Goal: Task Accomplishment & Management: Complete application form

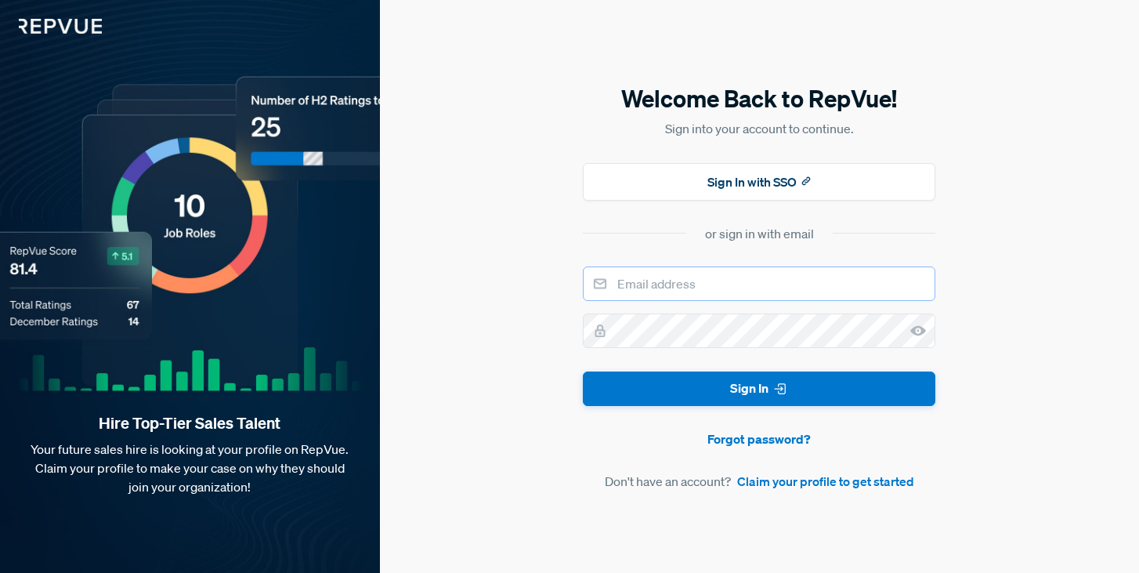
click at [705, 287] on input "email" at bounding box center [759, 283] width 353 height 34
click at [917, 324] on icon at bounding box center [918, 331] width 16 height 16
click at [583, 371] on button "Sign In" at bounding box center [759, 388] width 353 height 35
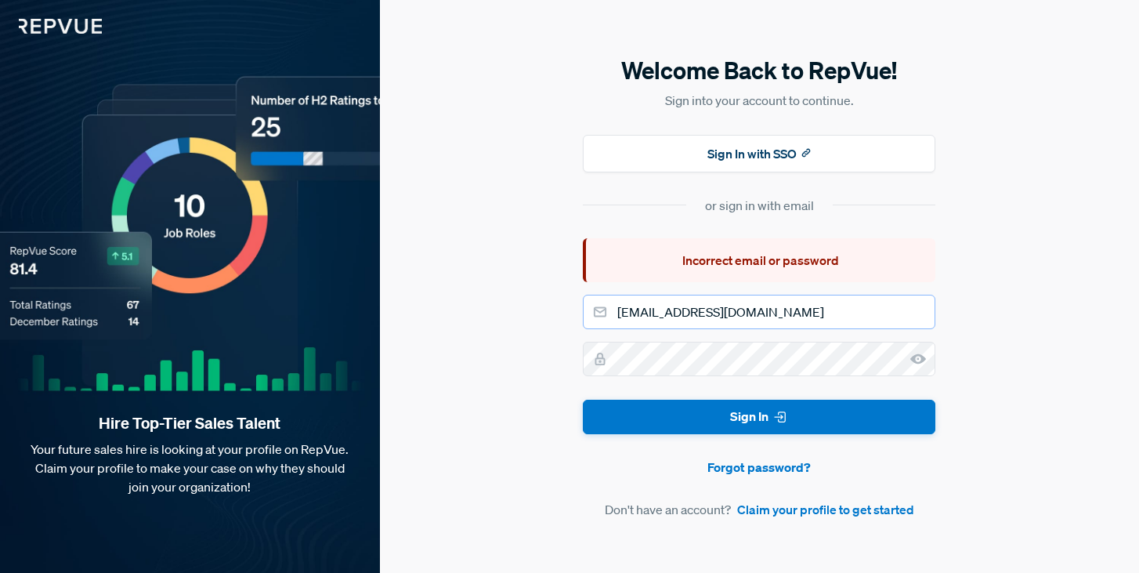
click at [790, 311] on input "[EMAIL_ADDRESS][DOMAIN_NAME]" at bounding box center [759, 312] width 353 height 34
type input "[EMAIL_ADDRESS][DOMAIN_NAME]"
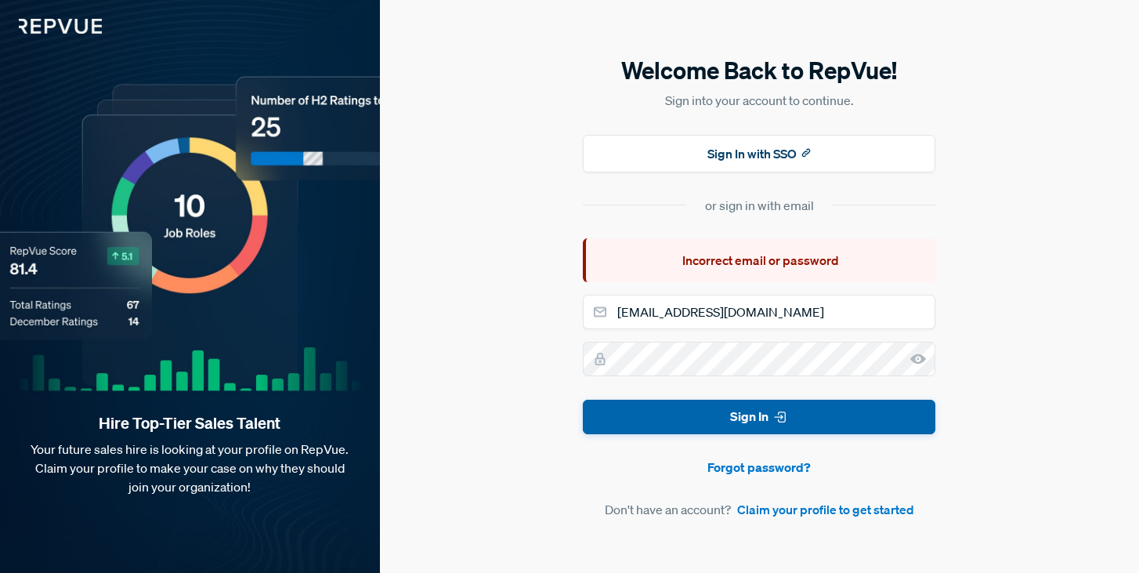
click at [765, 418] on button "Sign In" at bounding box center [759, 417] width 353 height 35
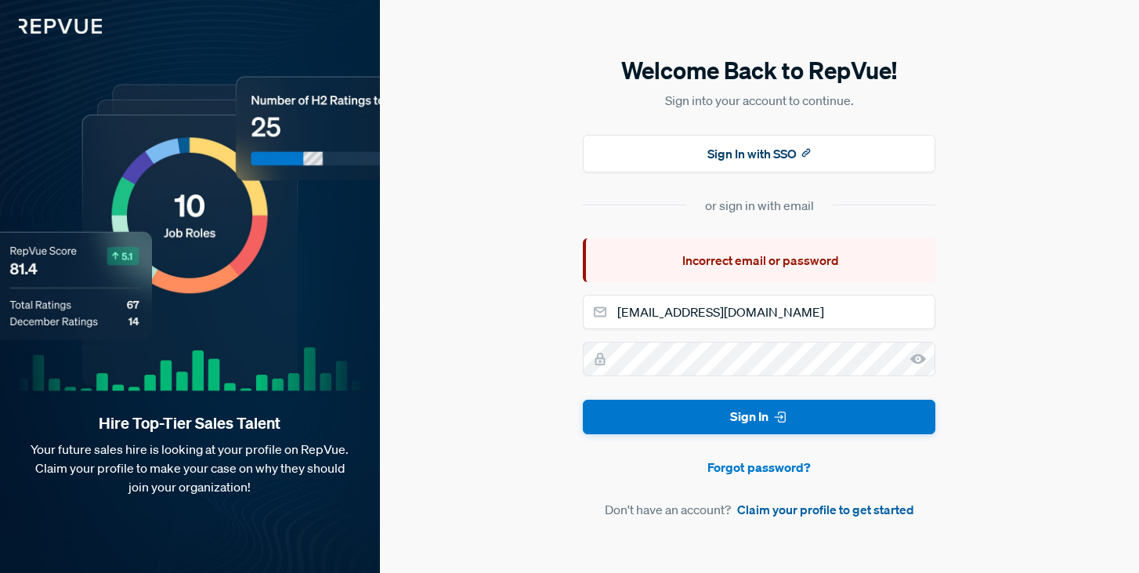
click at [774, 517] on link "Claim your profile to get started" at bounding box center [825, 509] width 177 height 19
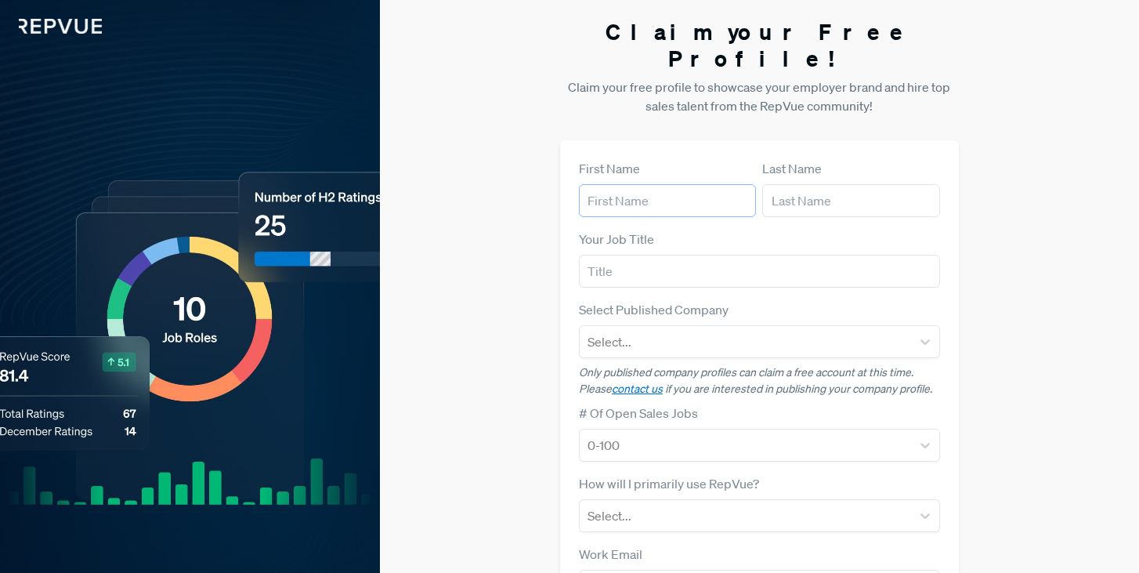
click at [644, 184] on input "text" at bounding box center [667, 200] width 177 height 33
type input "[PERSON_NAME]"
type input "Okawa"
type input "[EMAIL_ADDRESS][DOMAIN_NAME]"
click at [631, 261] on input "text" at bounding box center [759, 271] width 361 height 33
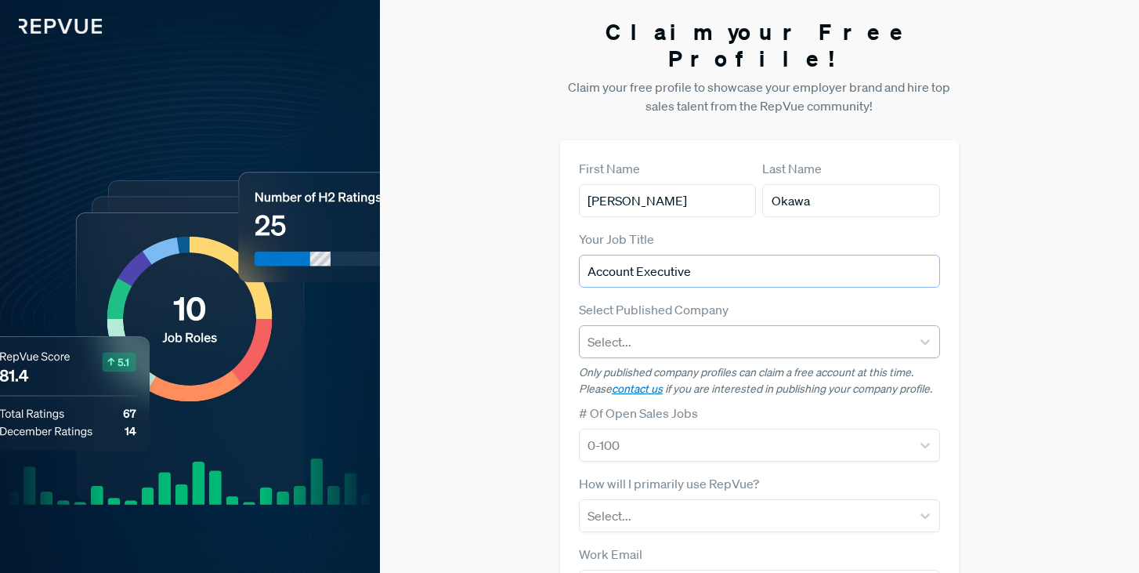
type input "Account Executive"
click at [606, 331] on div at bounding box center [746, 342] width 316 height 22
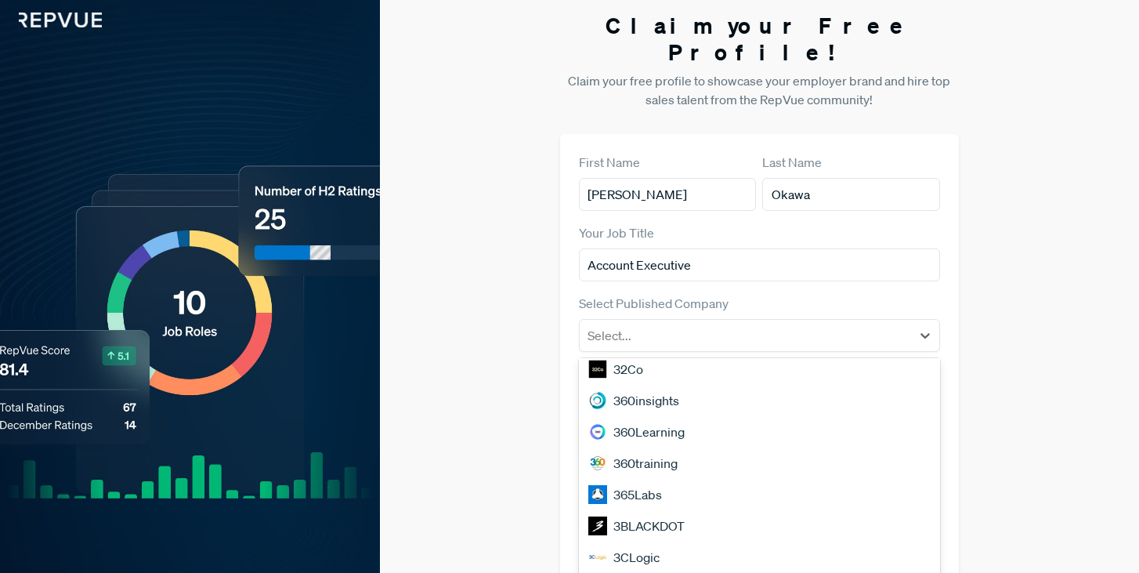
scroll to position [1338, 0]
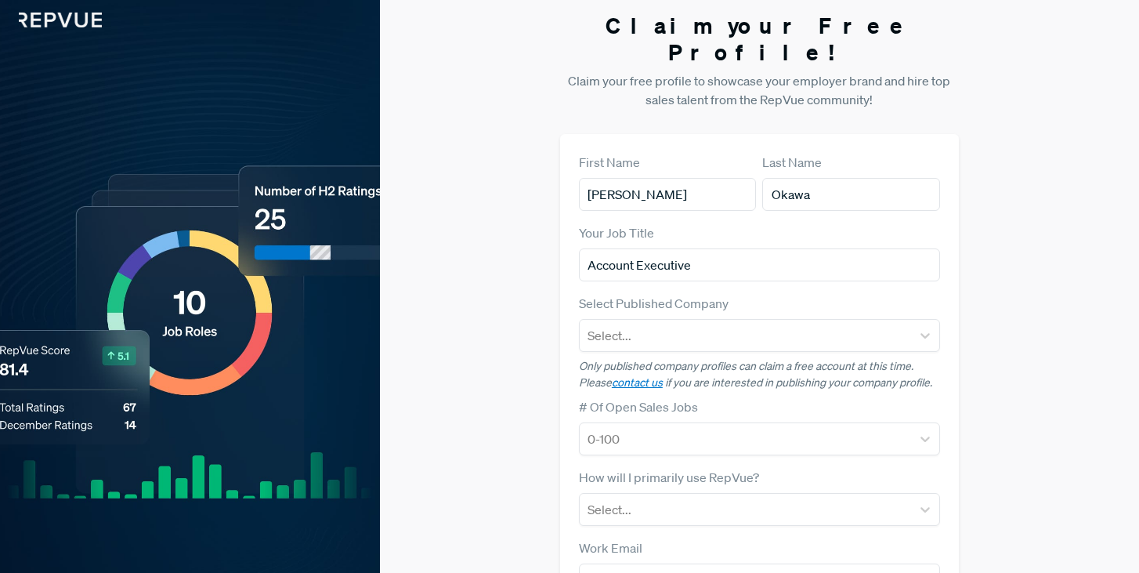
click at [519, 404] on div "Claim your Free Profile! Claim your free profile to showcase your employer bran…" at bounding box center [759, 388] width 759 height 788
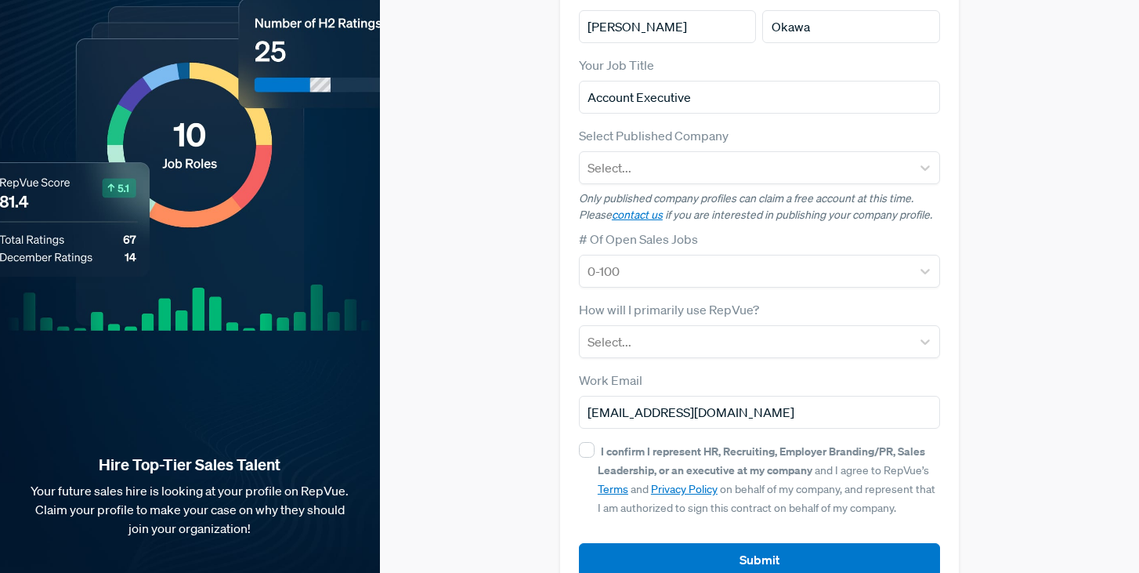
scroll to position [179, 0]
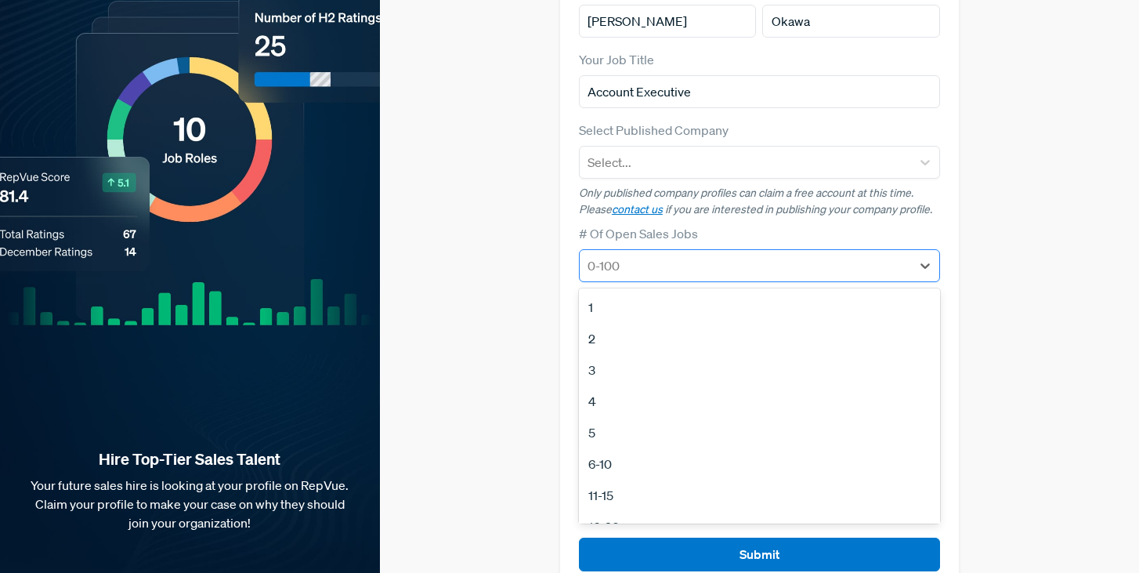
click at [726, 255] on div at bounding box center [746, 266] width 316 height 22
click at [502, 347] on div "Claim your Free Profile! Claim your free profile to showcase your employer bran…" at bounding box center [759, 215] width 759 height 788
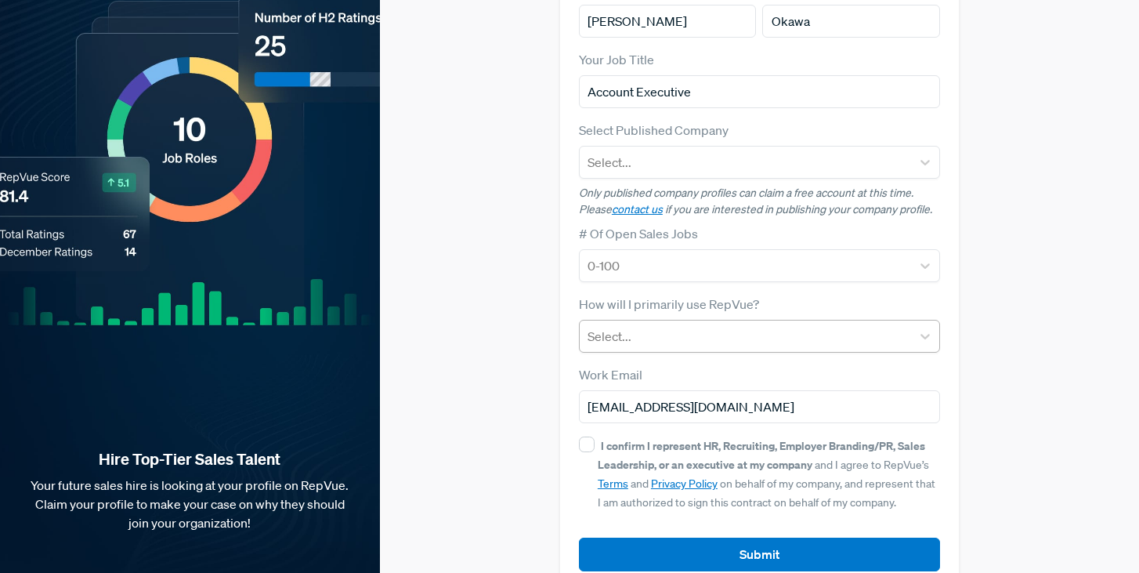
click at [669, 325] on div at bounding box center [746, 336] width 316 height 22
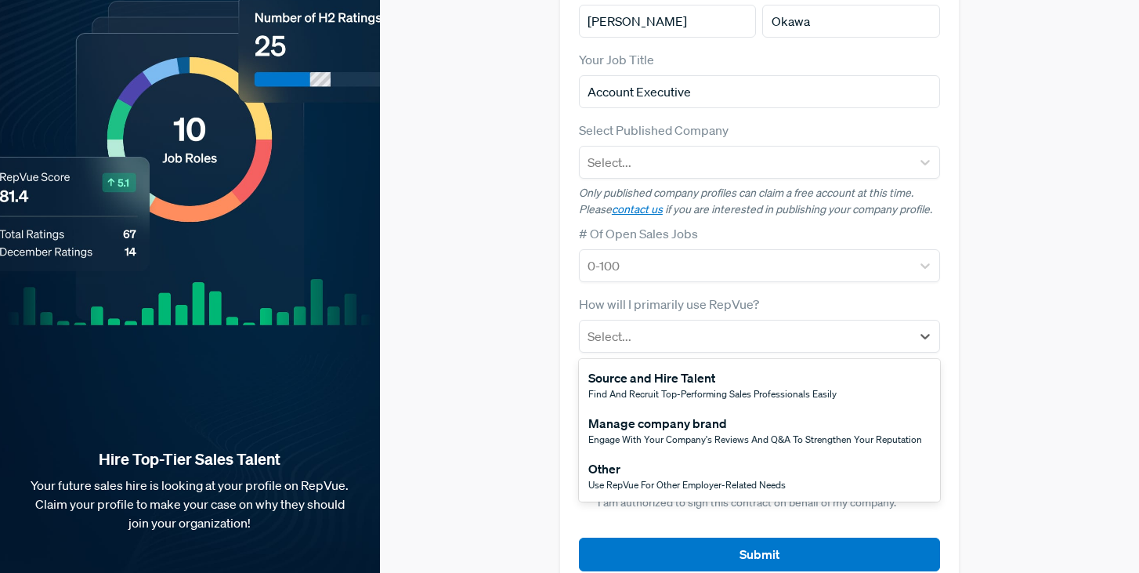
click at [490, 437] on div "Claim your Free Profile! Claim your free profile to showcase your employer bran…" at bounding box center [759, 215] width 759 height 788
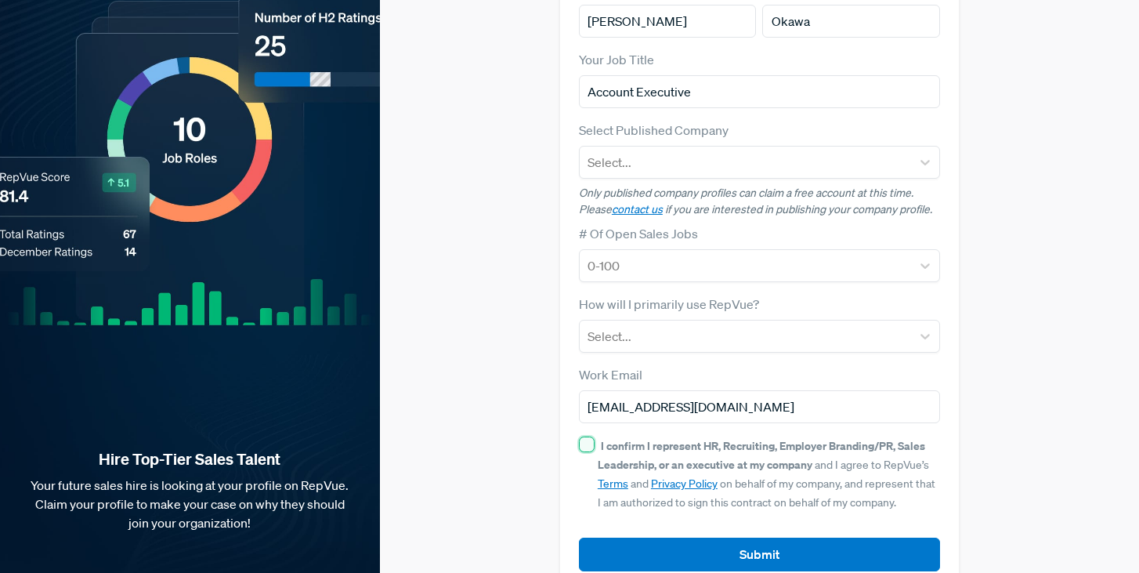
click at [587, 436] on input "I confirm I represent HR, Recruiting, Employer Branding/PR, Sales Leadership, o…" at bounding box center [587, 444] width 16 height 16
checkbox input "true"
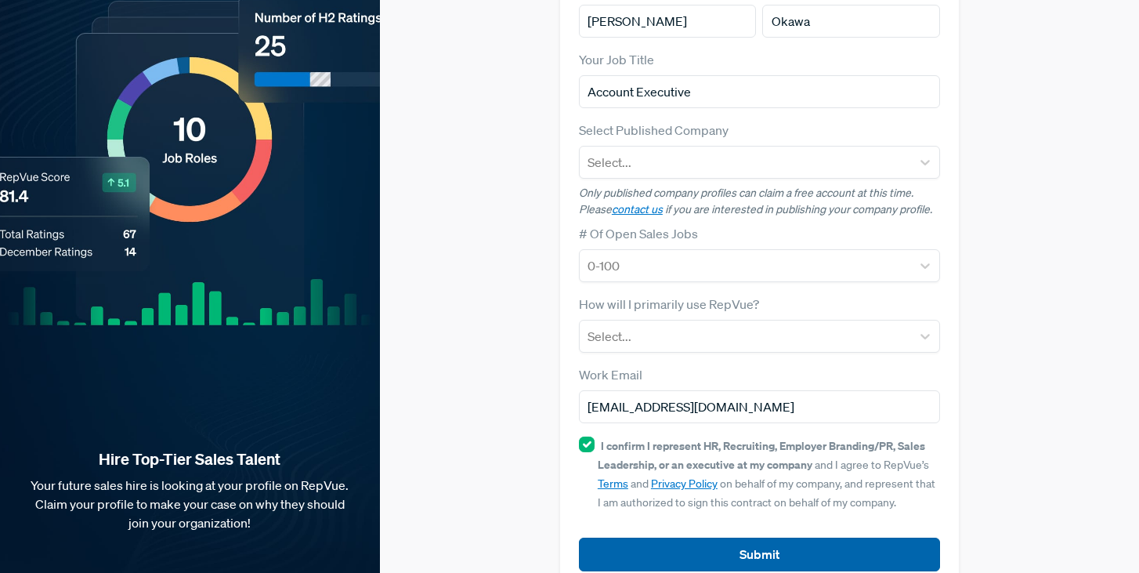
click at [639, 537] on button "Submit" at bounding box center [759, 554] width 361 height 34
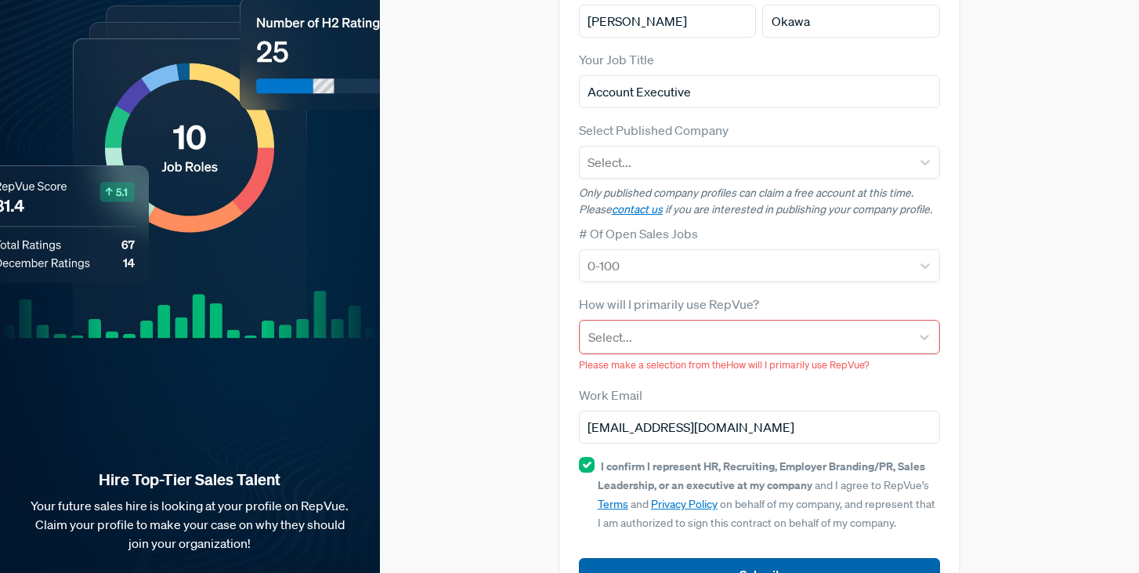
scroll to position [200, 0]
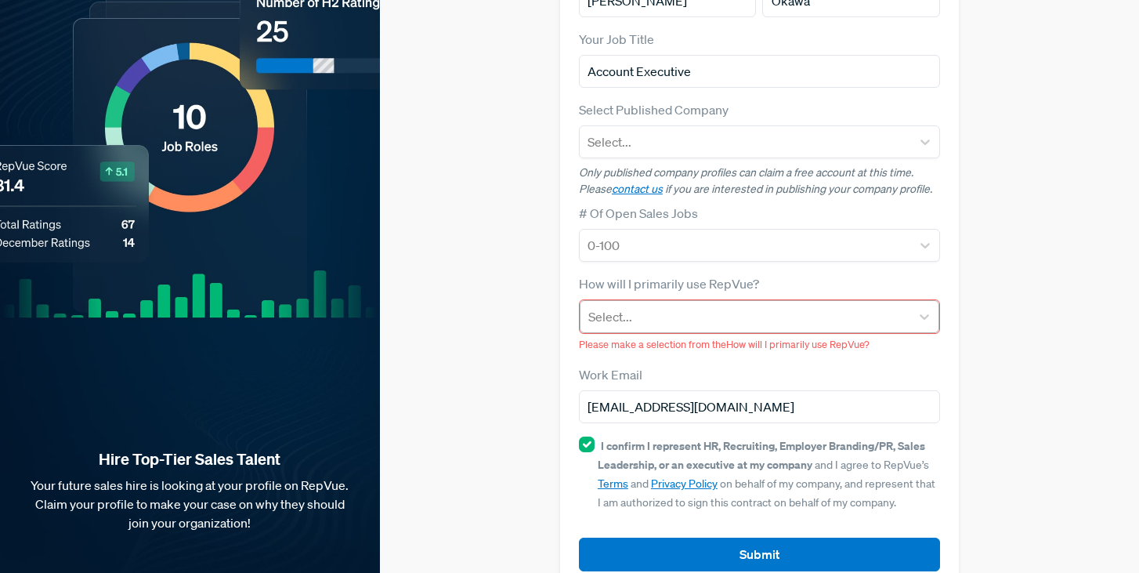
click at [671, 302] on div "Select..." at bounding box center [745, 316] width 330 height 28
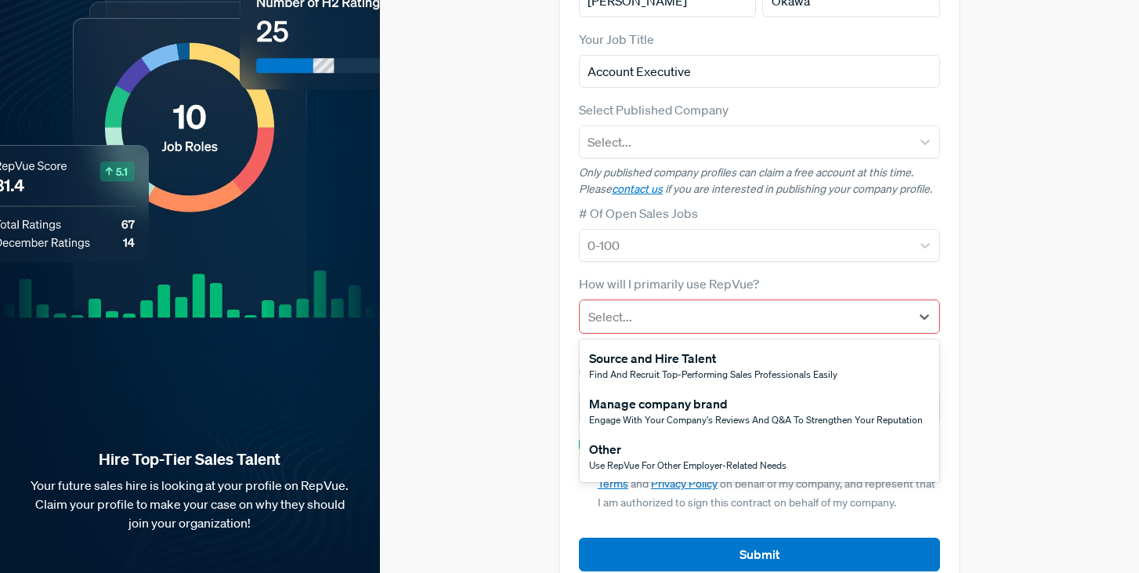
click at [632, 439] on div "Other" at bounding box center [687, 448] width 197 height 19
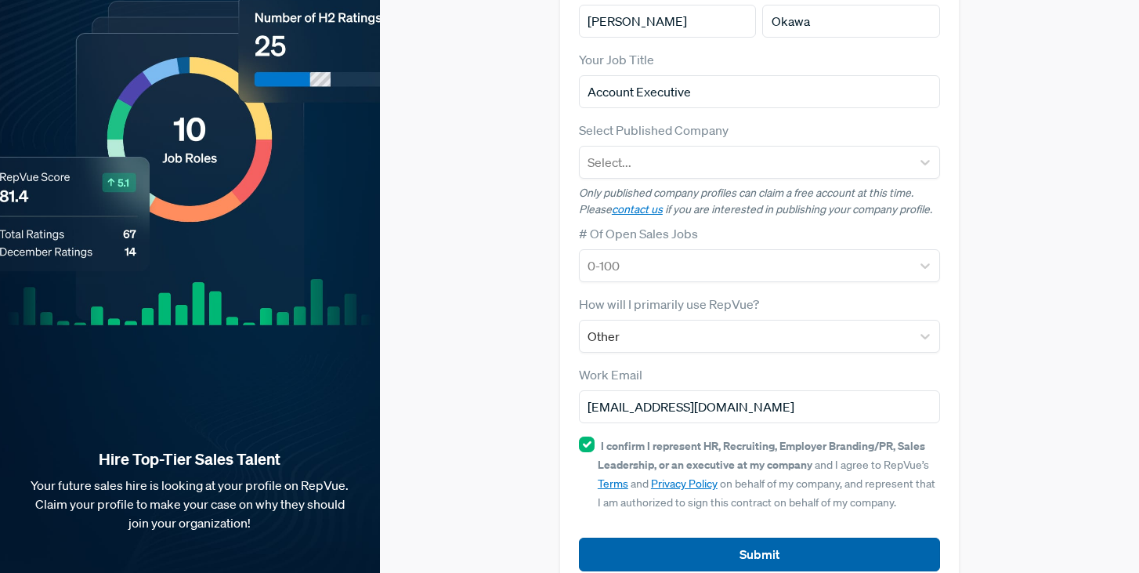
click at [658, 537] on button "Submit" at bounding box center [759, 554] width 361 height 34
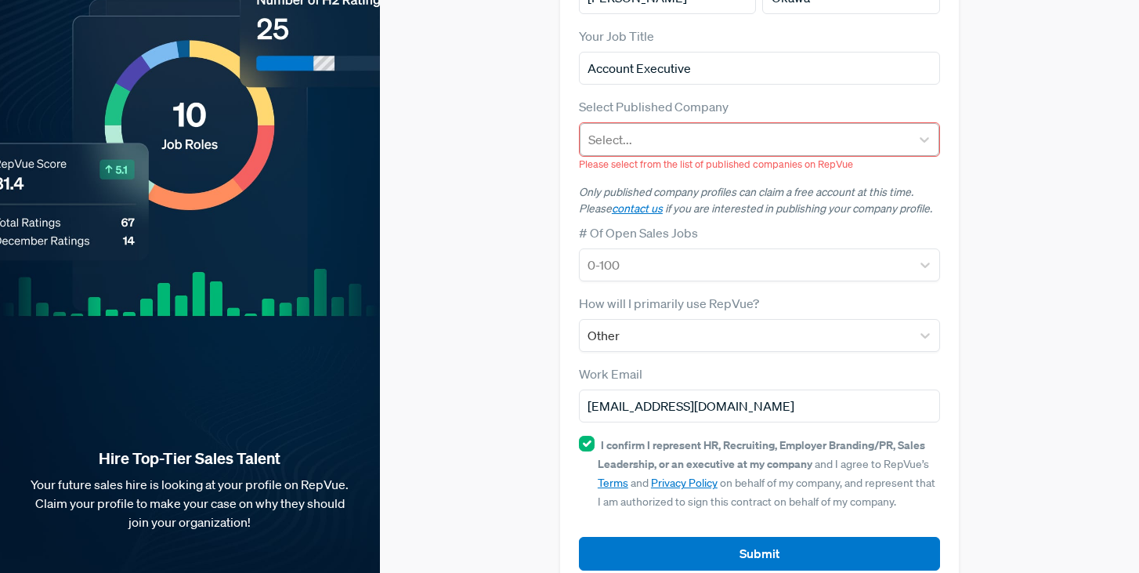
click at [646, 128] on div at bounding box center [745, 139] width 314 height 22
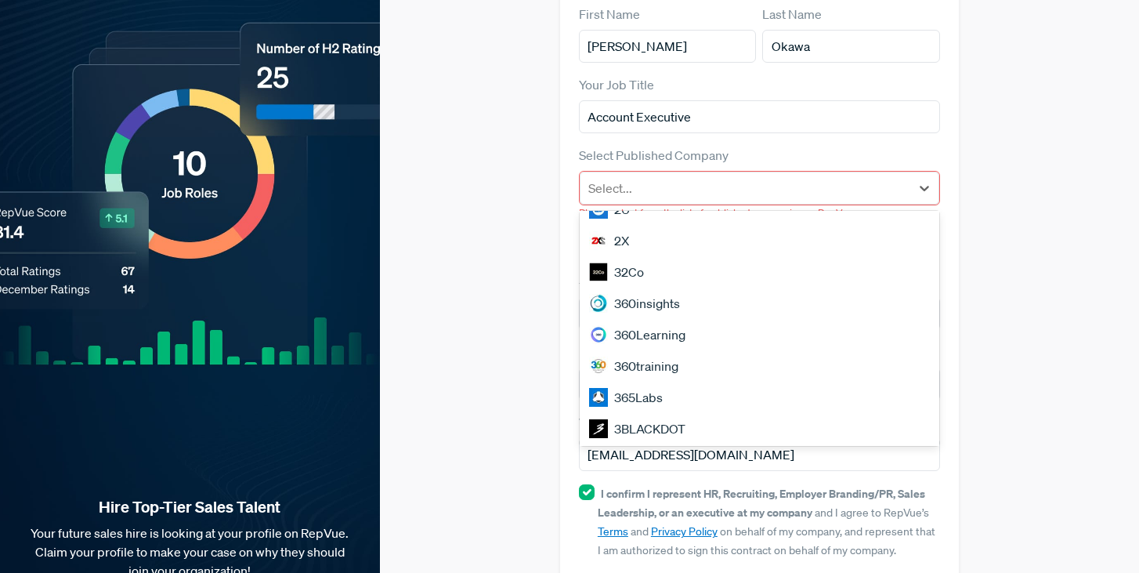
scroll to position [1146, 0]
click at [678, 290] on div "360insights" at bounding box center [760, 305] width 360 height 31
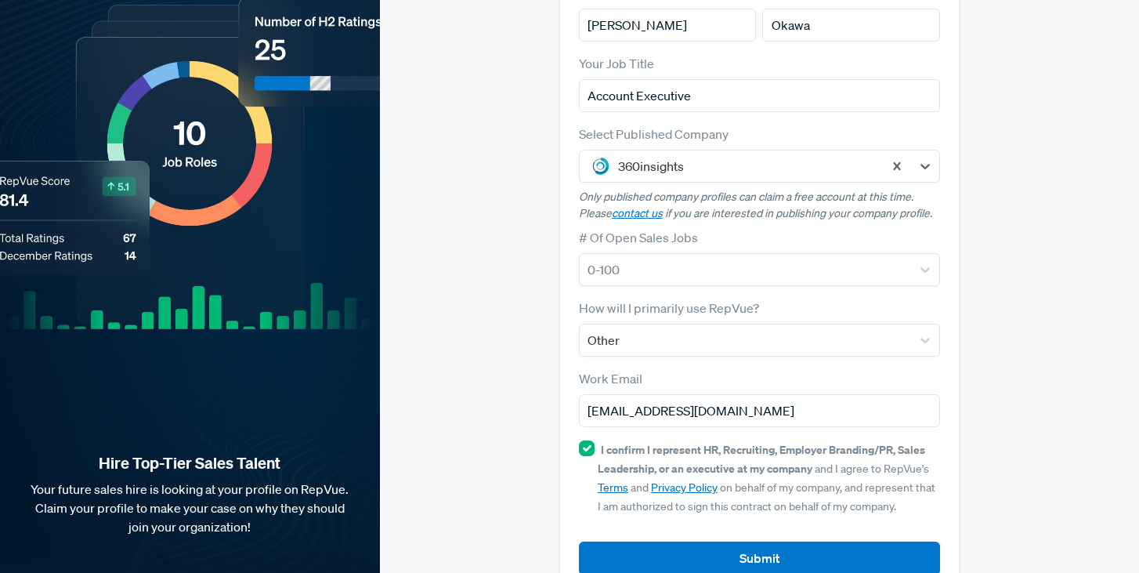
scroll to position [189, 0]
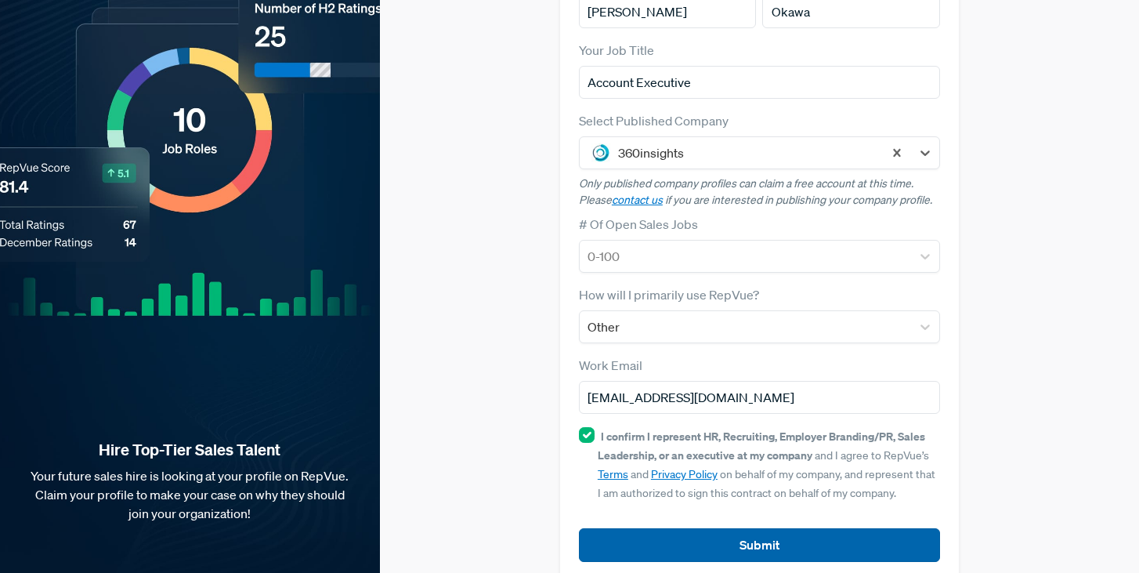
click at [652, 528] on button "Submit" at bounding box center [759, 545] width 361 height 34
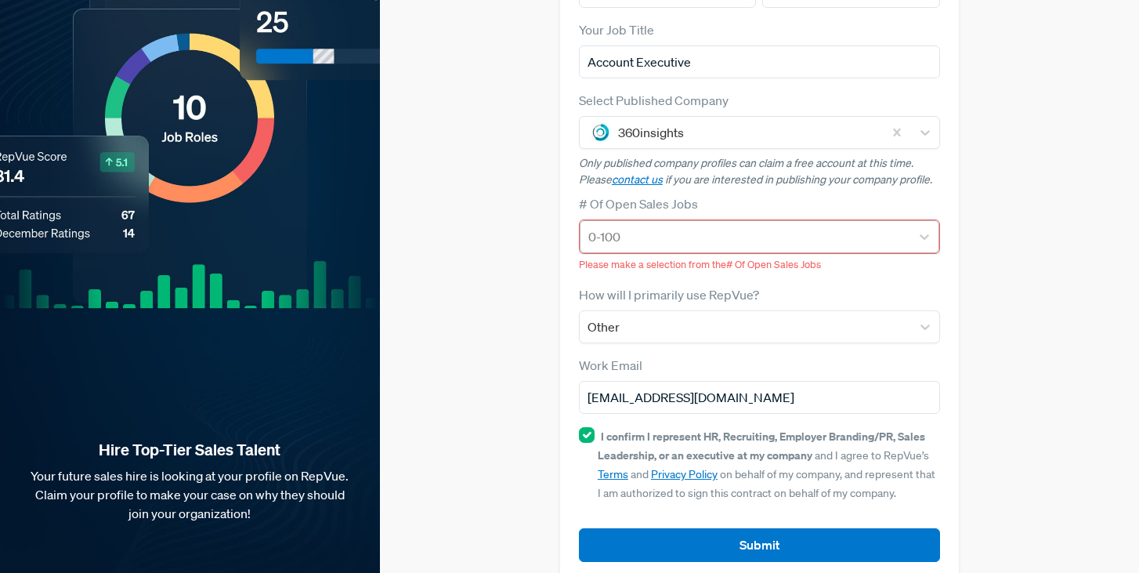
click at [685, 226] on div at bounding box center [745, 237] width 314 height 22
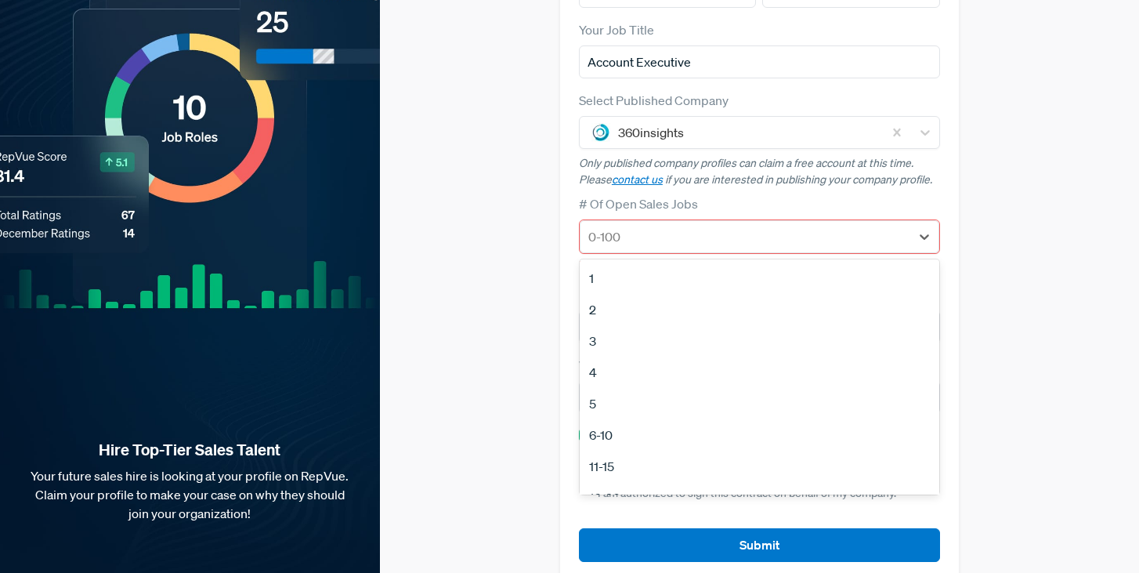
click at [476, 288] on div "Claim your Free Profile! Claim your free profile to showcase your employer bran…" at bounding box center [759, 195] width 759 height 808
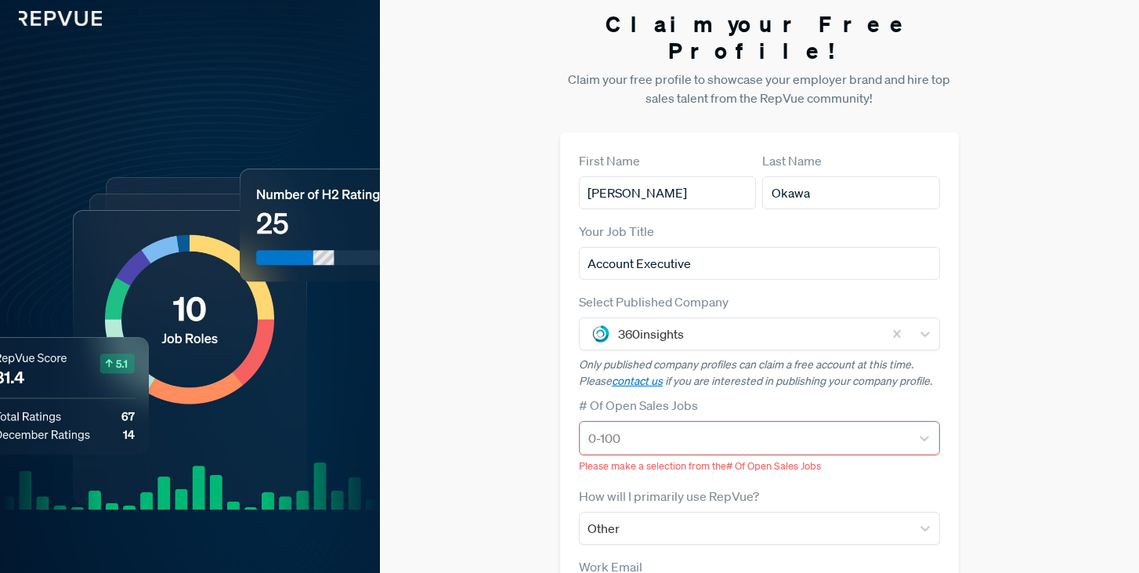
scroll to position [0, 0]
